Goal: Task Accomplishment & Management: Complete application form

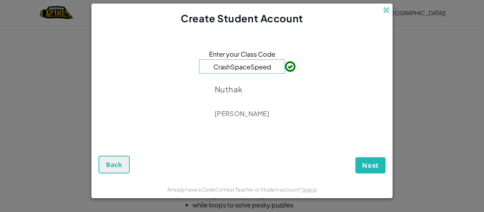
click at [371, 179] on form "Enter your Class Code CrashSpaceSpeed Nuthak [PERSON_NAME] Next Back" at bounding box center [241, 103] width 301 height 155
click at [370, 172] on button "Next" at bounding box center [370, 165] width 30 height 16
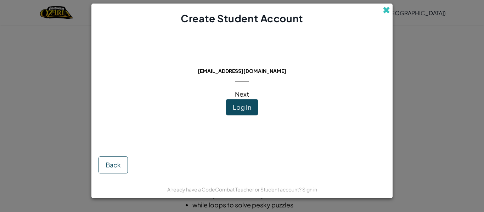
click at [384, 9] on span at bounding box center [386, 9] width 7 height 7
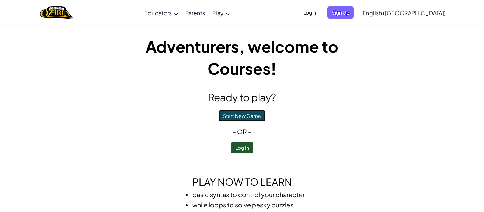
click at [257, 118] on button "Start New Game" at bounding box center [242, 115] width 47 height 11
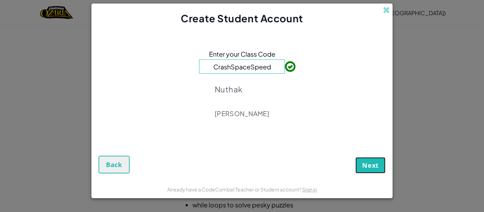
click at [370, 168] on span "Next" at bounding box center [370, 165] width 17 height 9
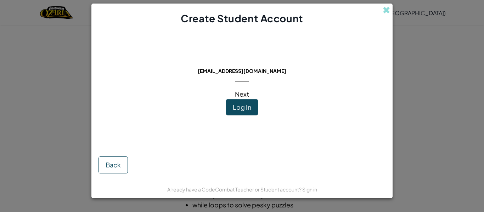
click at [273, 117] on div "This email is already in use: [EMAIL_ADDRESS][DOMAIN_NAME] Next Log In" at bounding box center [242, 86] width 100 height 107
click at [246, 108] on span "Log In" at bounding box center [242, 107] width 18 height 8
